Goal: Transaction & Acquisition: Purchase product/service

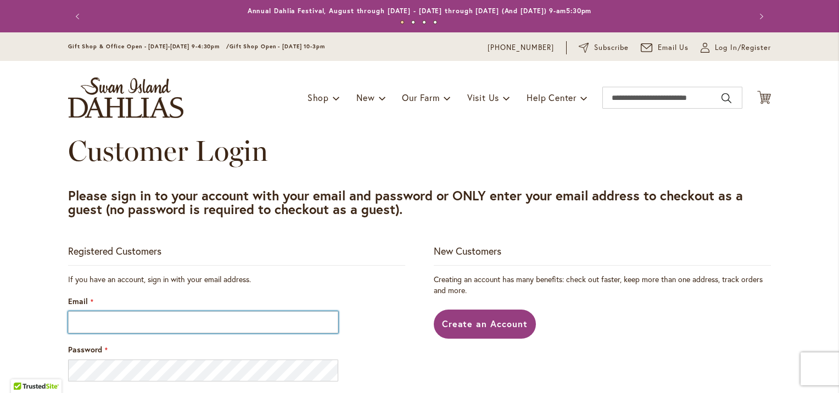
click at [205, 326] on input "Email" at bounding box center [203, 322] width 270 height 22
type input "**********"
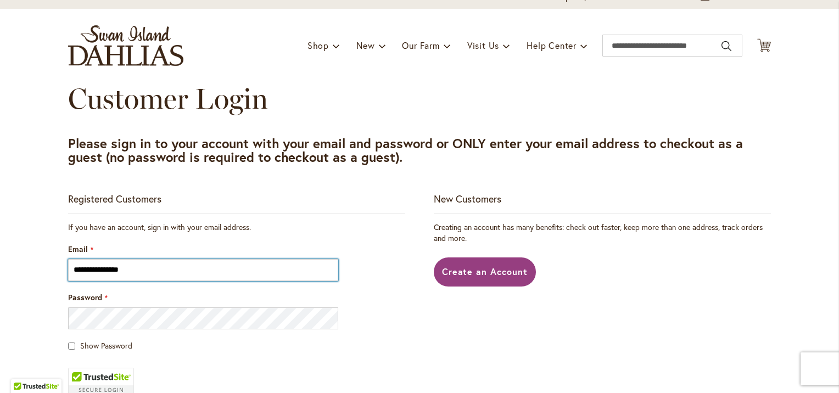
scroll to position [146, 0]
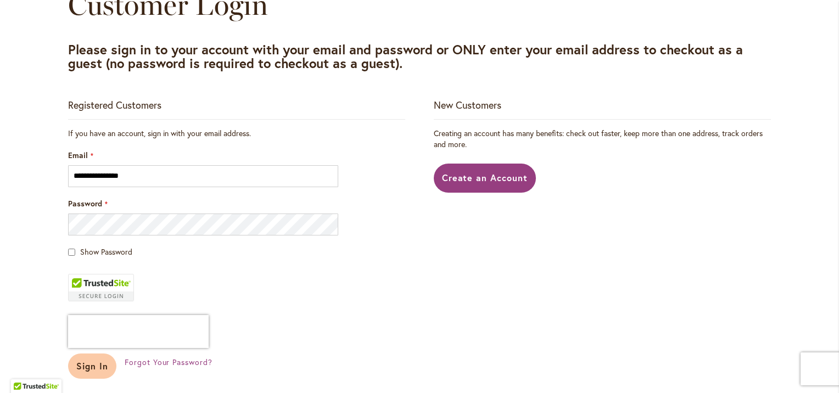
click at [77, 367] on span "Sign In" at bounding box center [92, 366] width 32 height 12
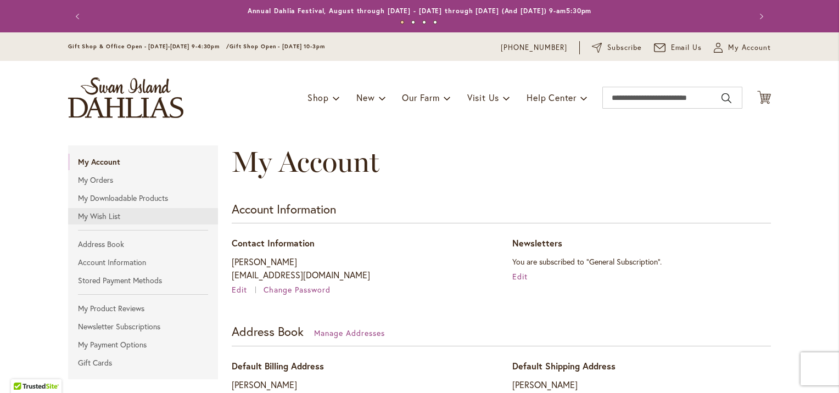
click at [98, 217] on link "My Wish List" at bounding box center [143, 216] width 150 height 16
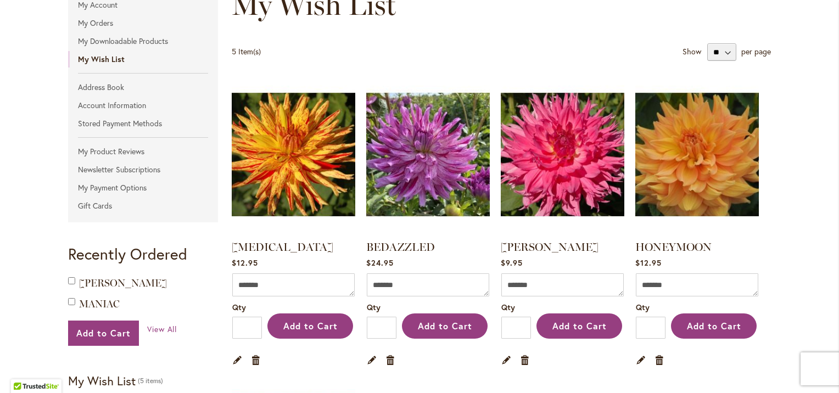
scroll to position [146, 0]
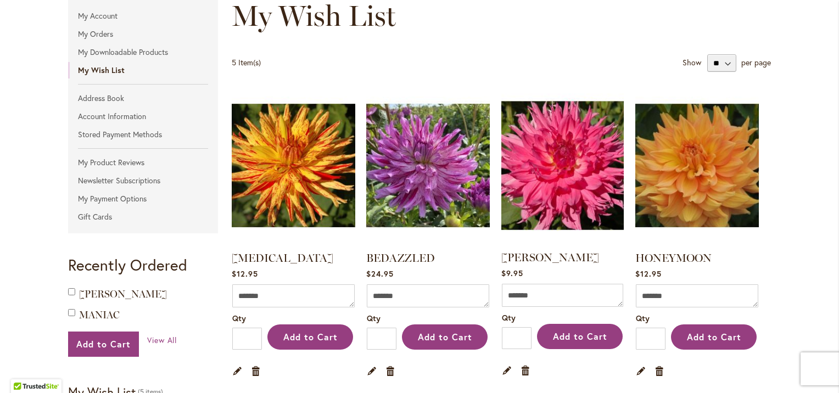
click at [557, 169] on img at bounding box center [563, 165] width 128 height 161
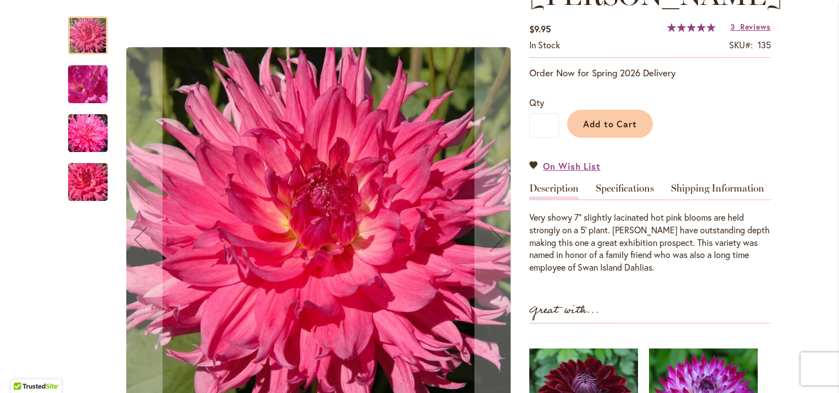
scroll to position [146, 0]
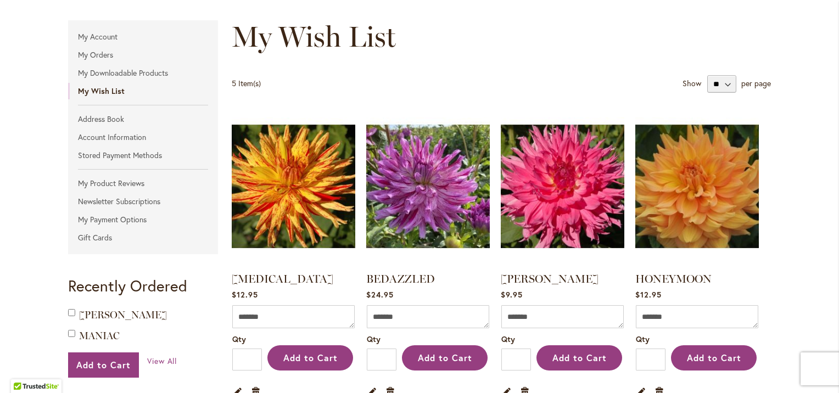
scroll to position [146, 0]
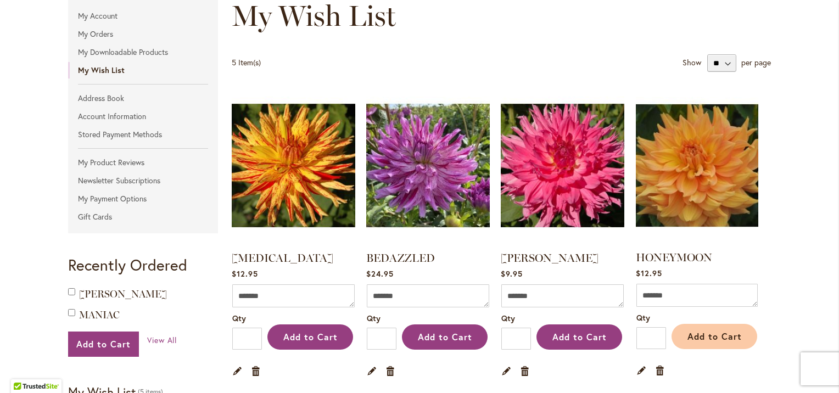
click at [690, 334] on span "Add to Cart" at bounding box center [714, 337] width 54 height 12
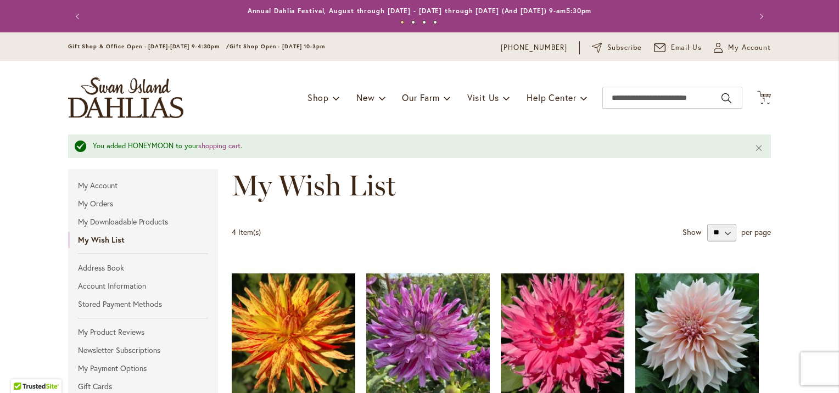
drag, startPoint x: 621, startPoint y: 184, endPoint x: 611, endPoint y: 184, distance: 10.4
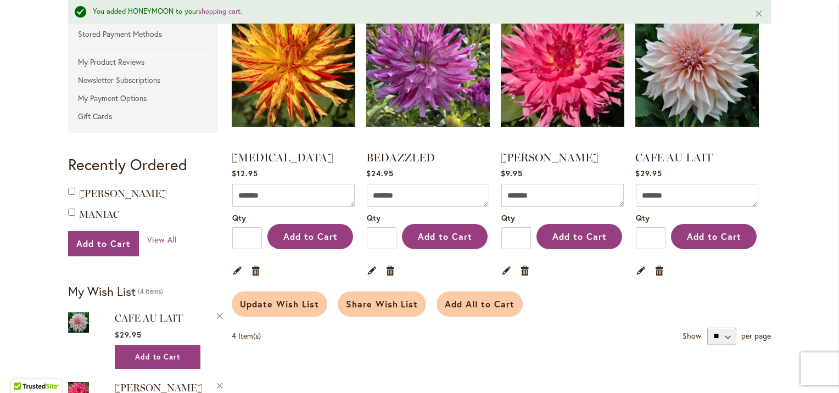
scroll to position [220, 0]
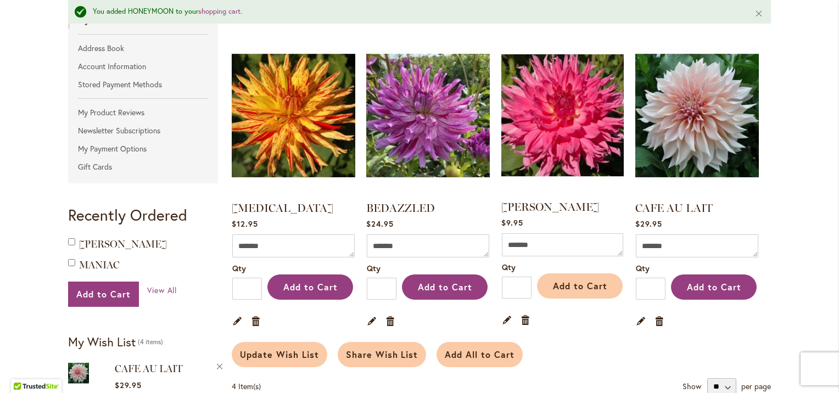
click at [566, 286] on span "Add to Cart" at bounding box center [580, 286] width 54 height 12
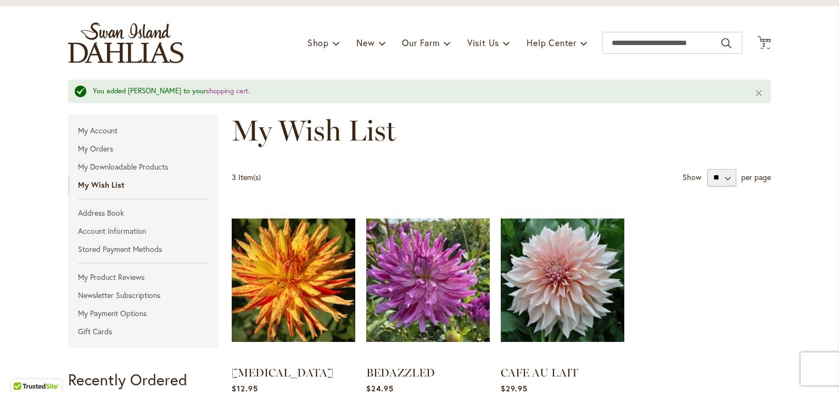
scroll to position [220, 0]
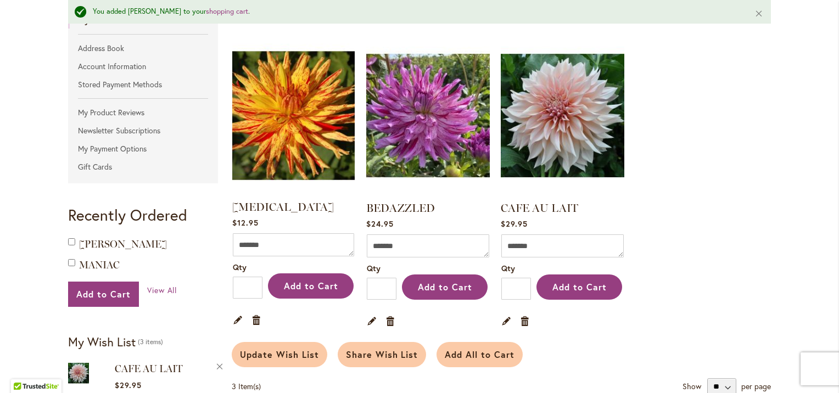
click at [278, 132] on img at bounding box center [294, 115] width 128 height 161
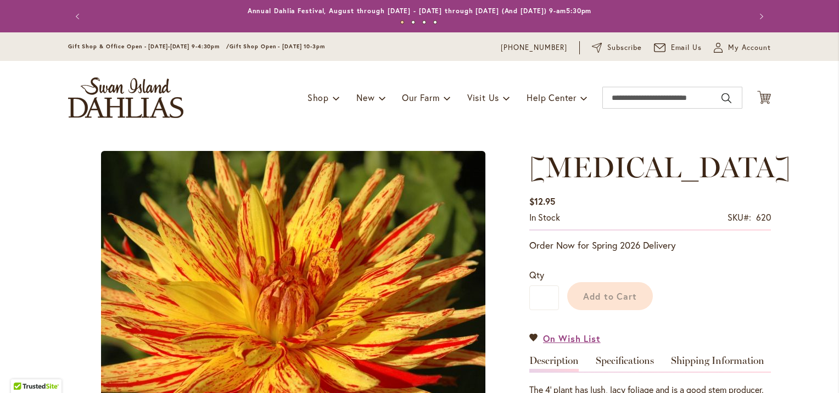
type input "*****"
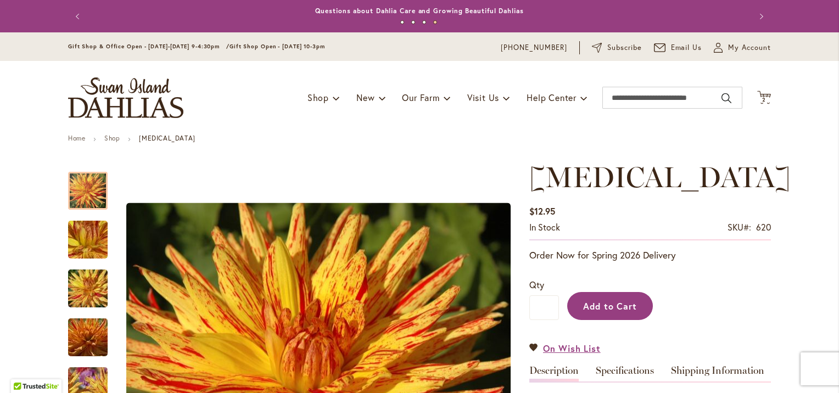
click at [609, 303] on span "Add to Cart" at bounding box center [610, 306] width 54 height 12
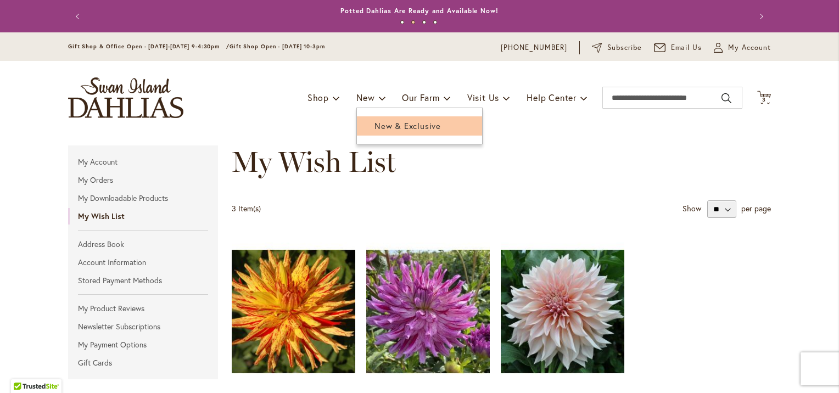
click at [377, 125] on span "New & Exclusive" at bounding box center [407, 125] width 66 height 11
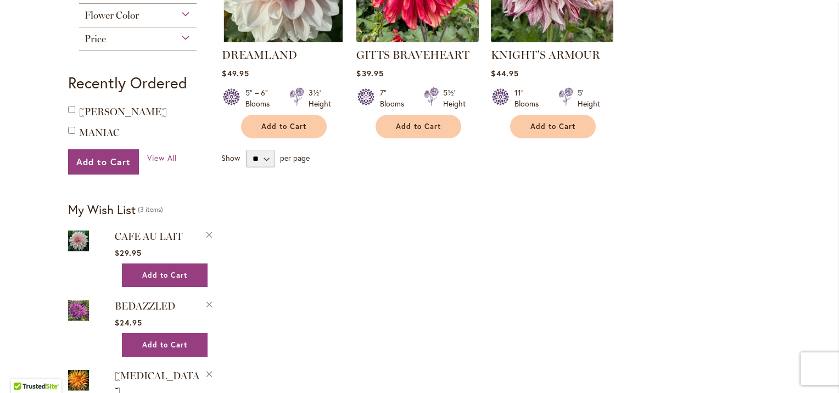
scroll to position [366, 0]
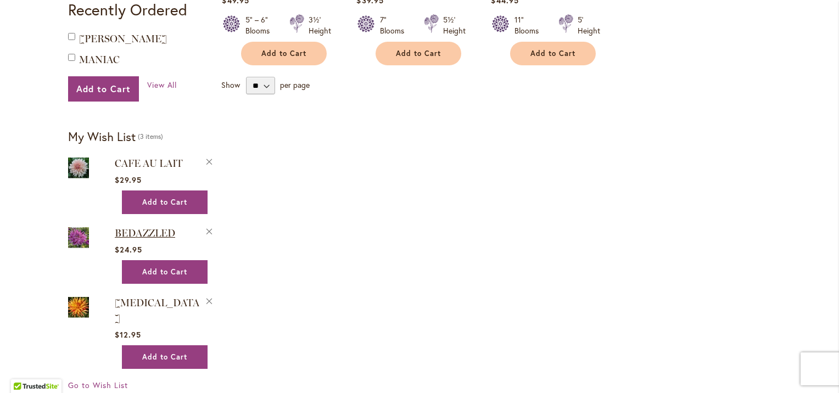
click at [138, 232] on span "BEDAZZLED" at bounding box center [145, 233] width 60 height 12
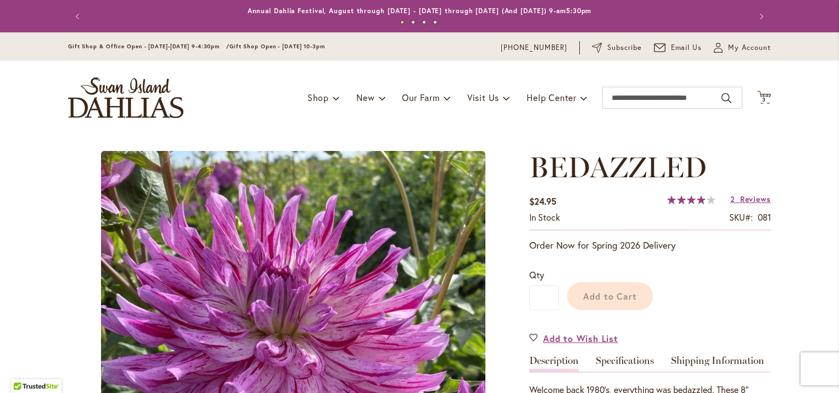
type input "*****"
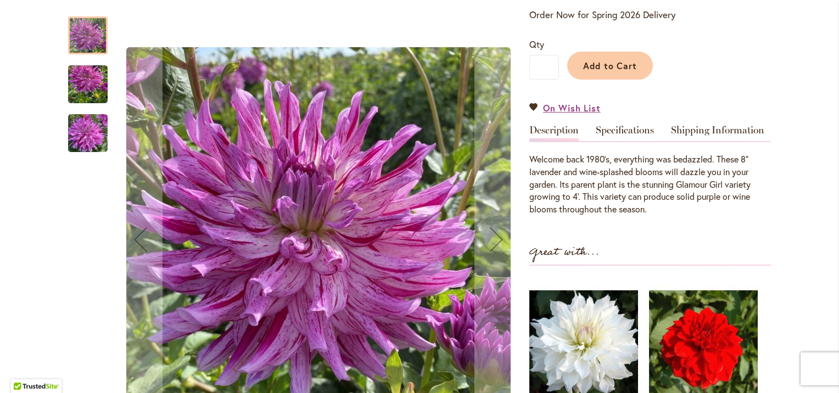
scroll to position [293, 0]
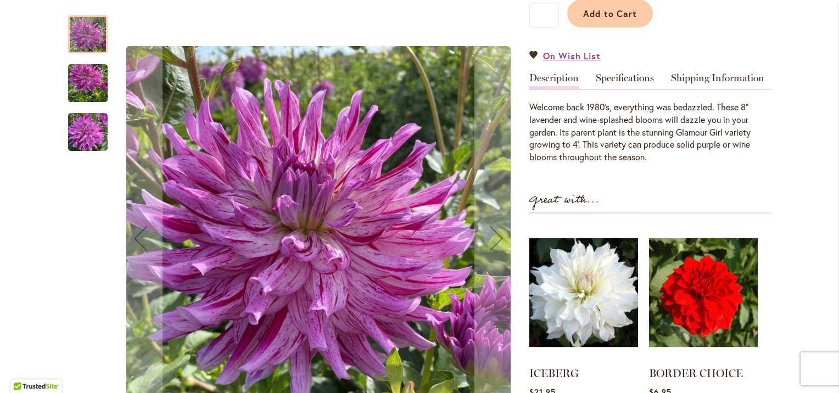
click at [83, 76] on img "Bedazzled" at bounding box center [88, 83] width 40 height 53
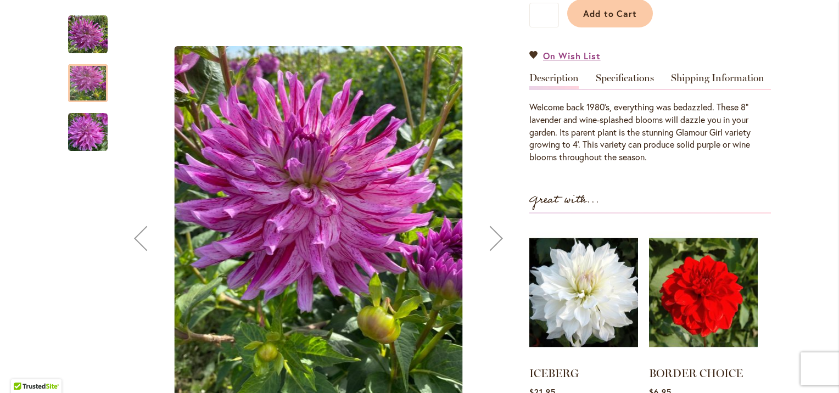
click at [90, 123] on img "Bedazzled" at bounding box center [88, 132] width 40 height 53
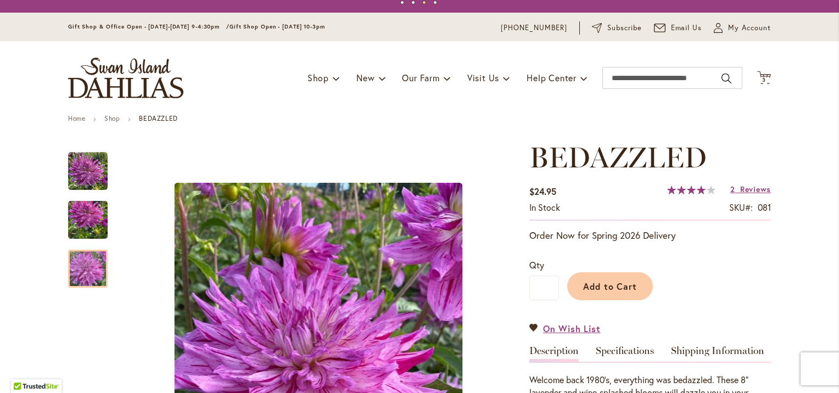
scroll to position [0, 0]
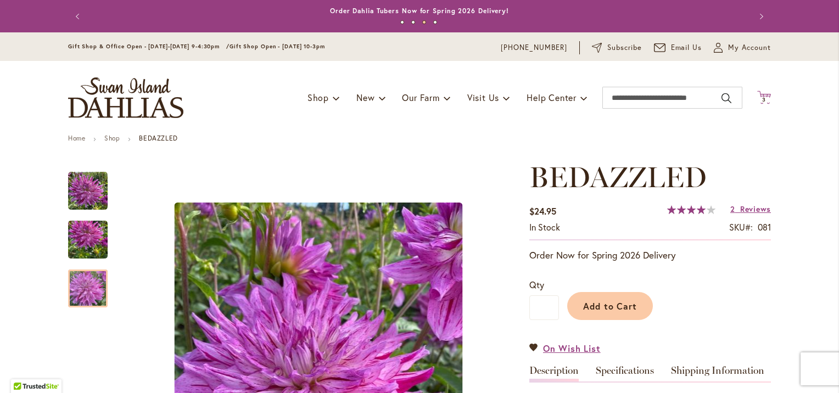
click at [762, 98] on span "3" at bounding box center [764, 99] width 4 height 7
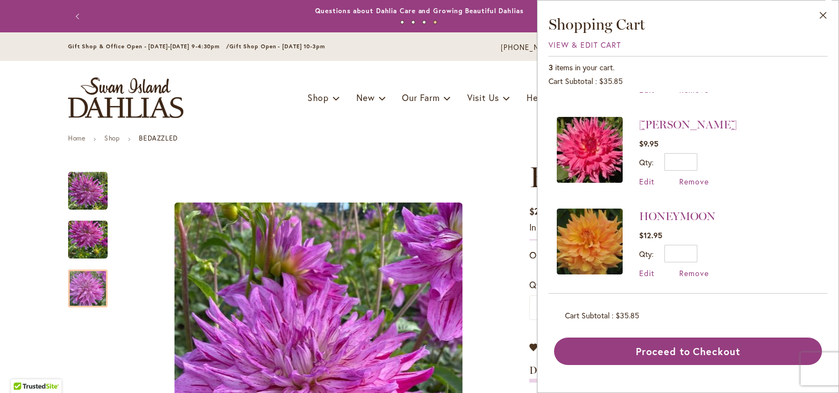
scroll to position [76, 0]
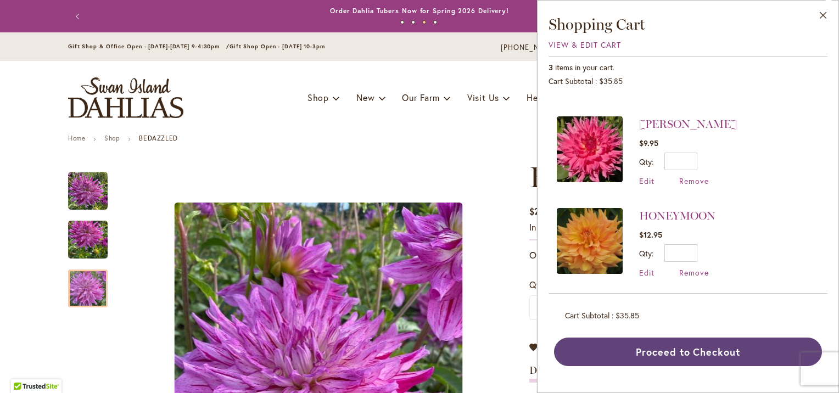
click at [708, 354] on button "Proceed to Checkout" at bounding box center [688, 352] width 268 height 29
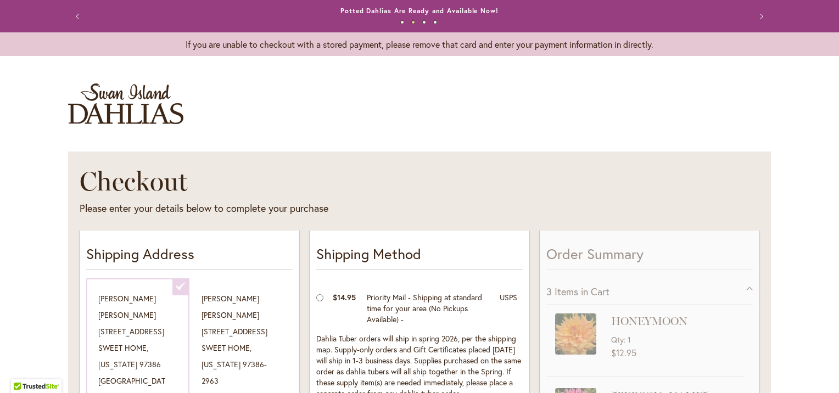
select select "**********"
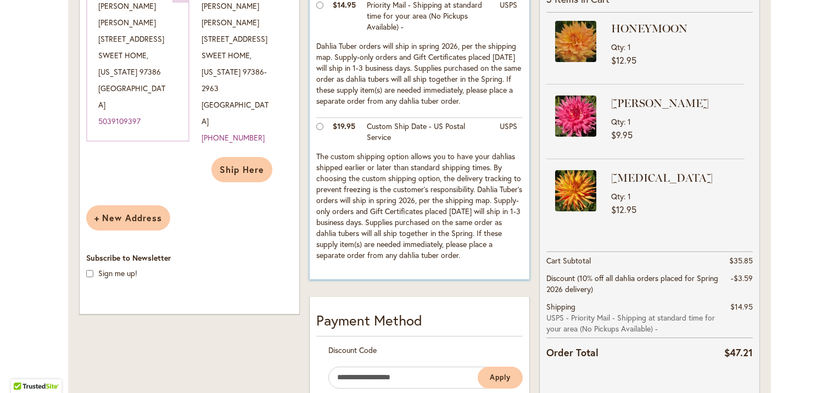
scroll to position [220, 0]
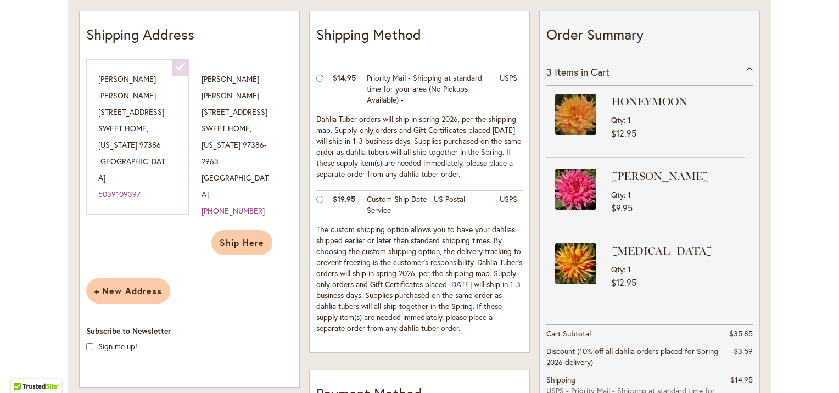
click at [0, 393] on div at bounding box center [0, 393] width 0 height 0
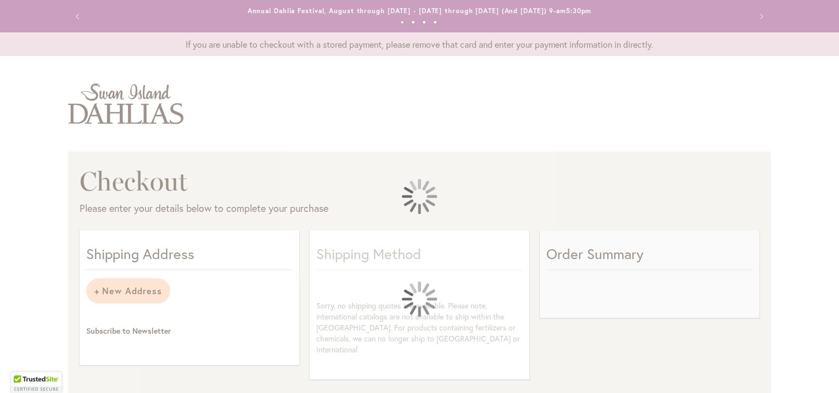
select select "**********"
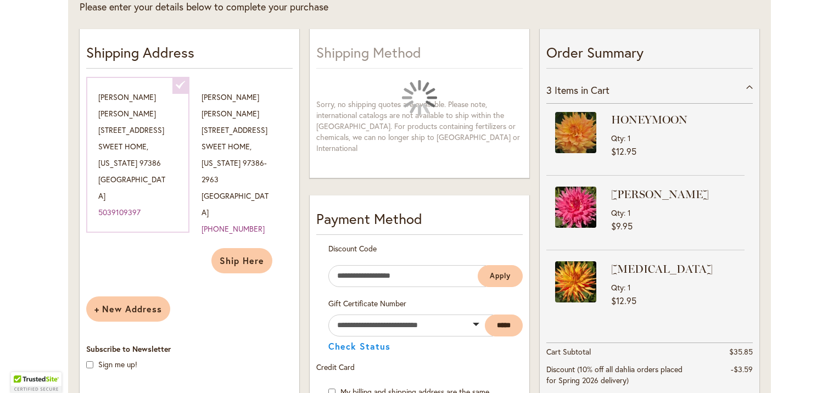
scroll to position [220, 0]
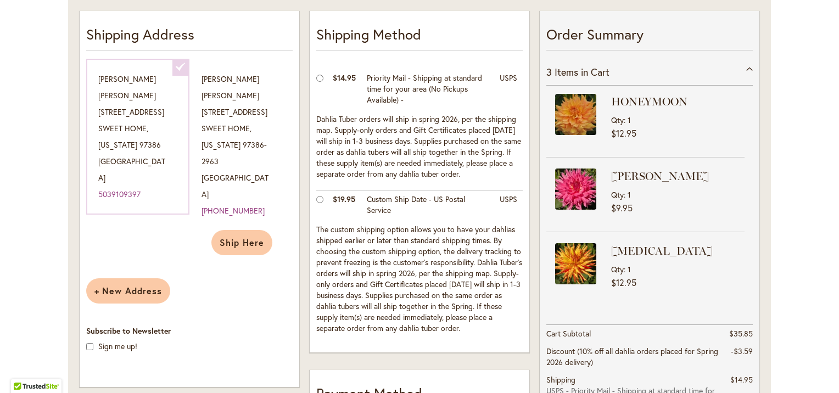
click at [0, 393] on div at bounding box center [0, 393] width 0 height 0
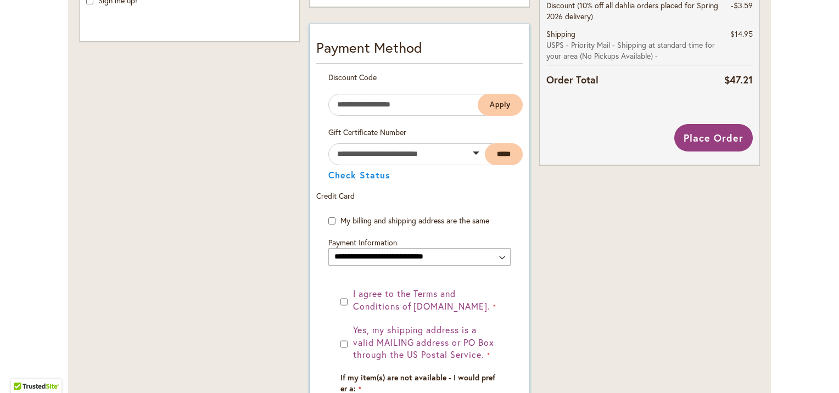
scroll to position [585, 0]
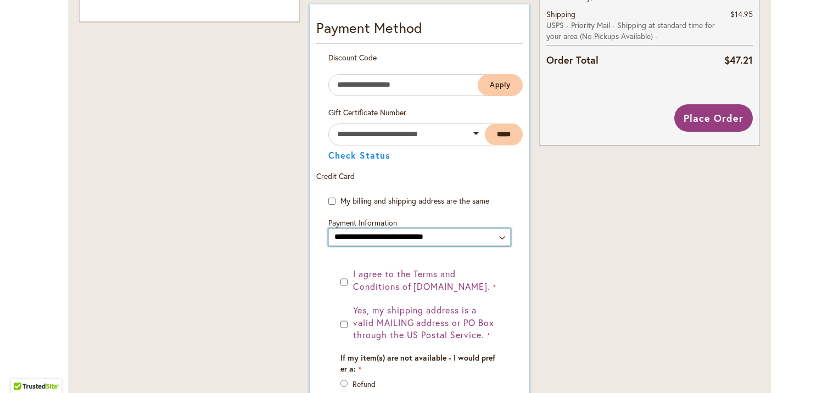
click at [496, 235] on select "**********" at bounding box center [419, 237] width 182 height 18
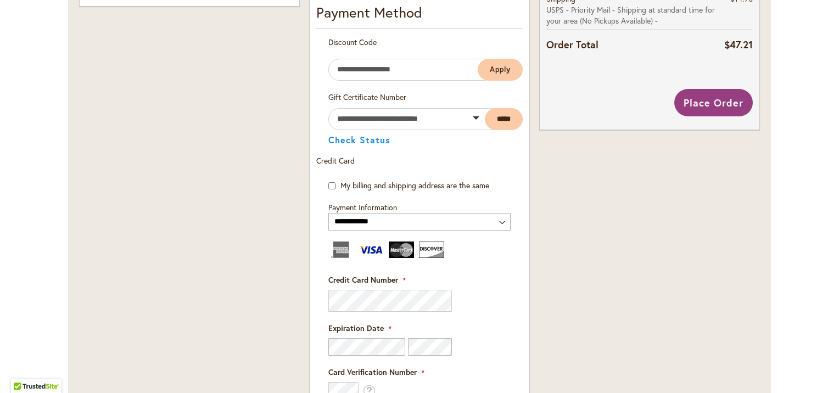
scroll to position [523, 0]
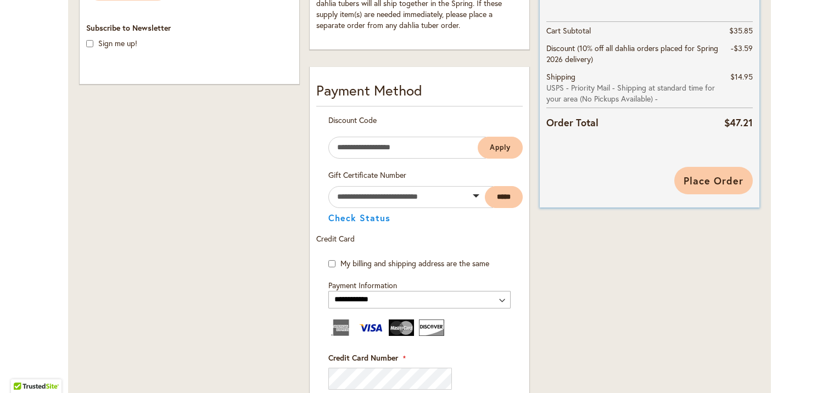
click at [705, 176] on span "Place Order" at bounding box center [714, 180] width 60 height 13
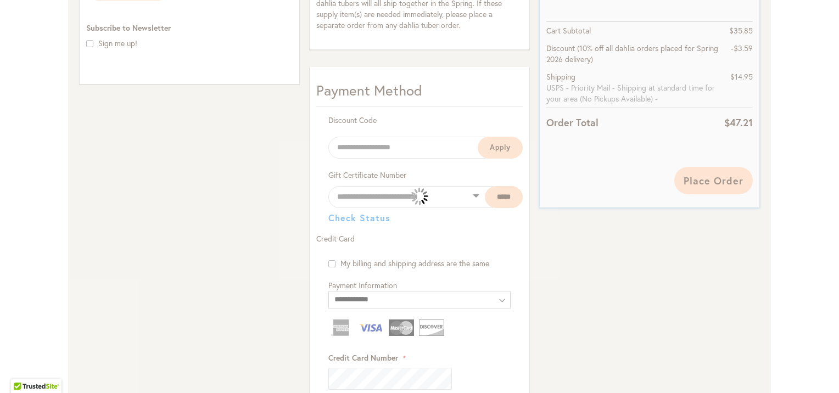
select select
